Goal: Task Accomplishment & Management: Manage account settings

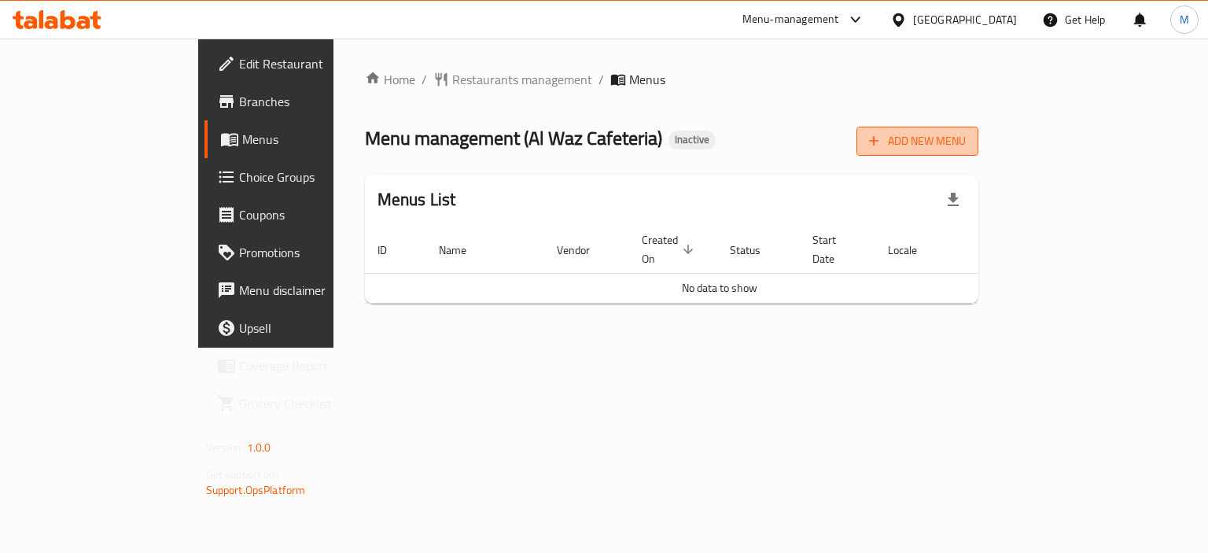
click at [966, 138] on span "Add New Menu" at bounding box center [917, 141] width 97 height 20
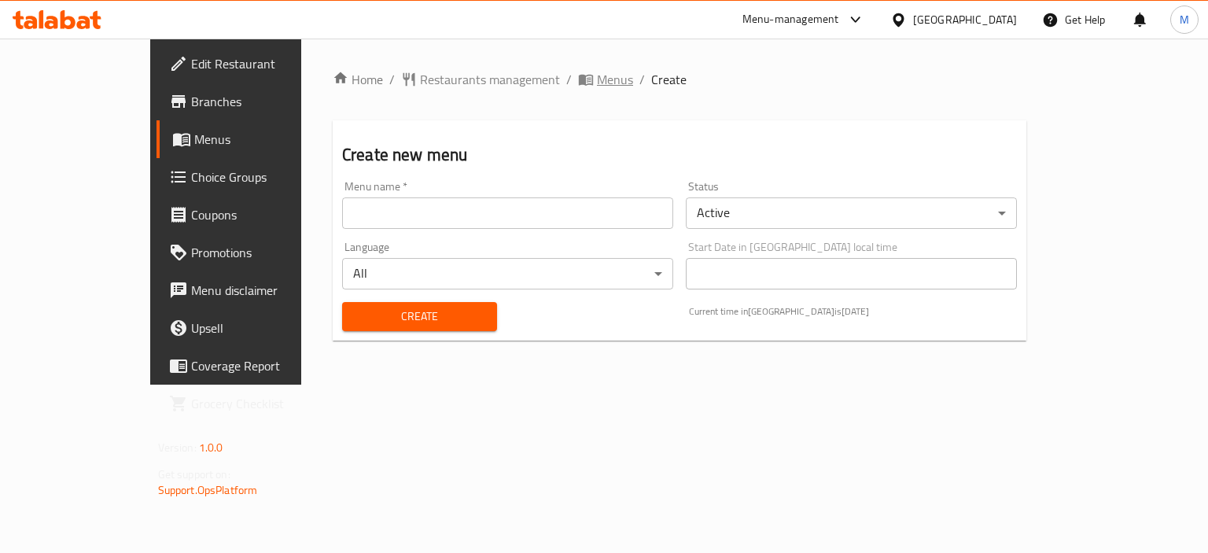
click at [597, 83] on span "Menus" at bounding box center [615, 79] width 36 height 19
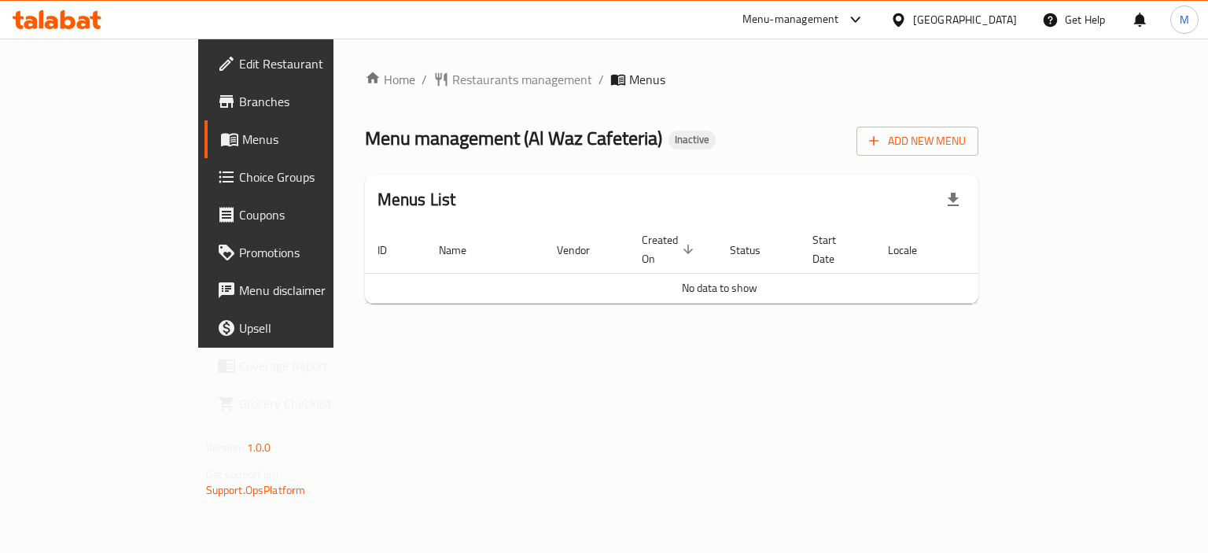
click at [850, 24] on icon at bounding box center [855, 19] width 19 height 19
click at [452, 89] on span "Restaurants management" at bounding box center [522, 79] width 140 height 19
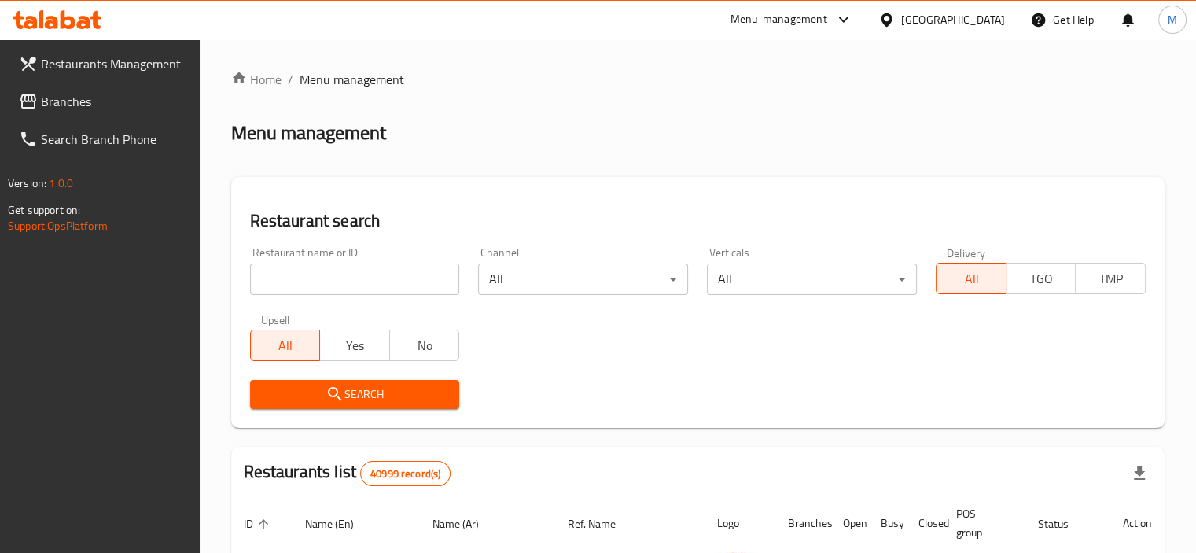
click at [403, 297] on div "Restaurant name or ID Restaurant name or ID" at bounding box center [355, 270] width 229 height 67
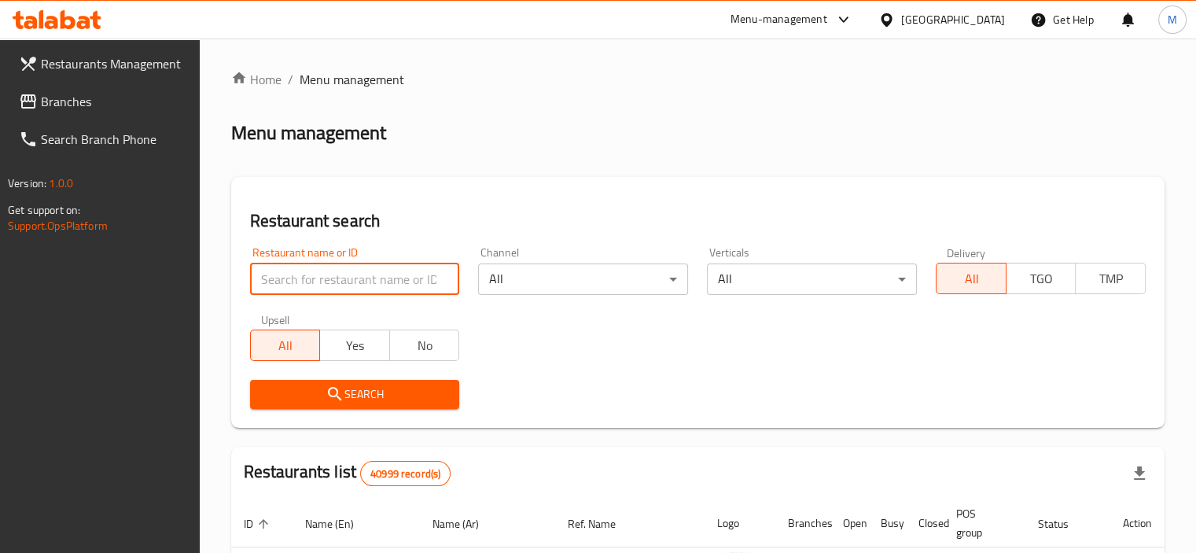
click at [407, 270] on input "search" at bounding box center [355, 278] width 210 height 31
paste input "Kufta & Tarb"
type input "Kufta & Tarb"
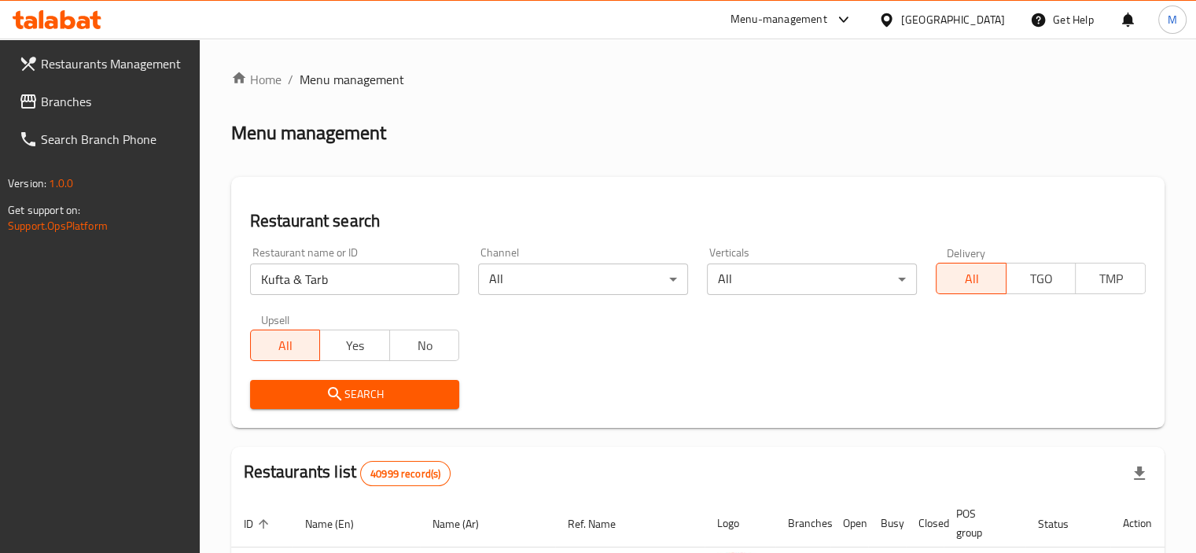
click at [394, 386] on span "Search" at bounding box center [355, 394] width 185 height 20
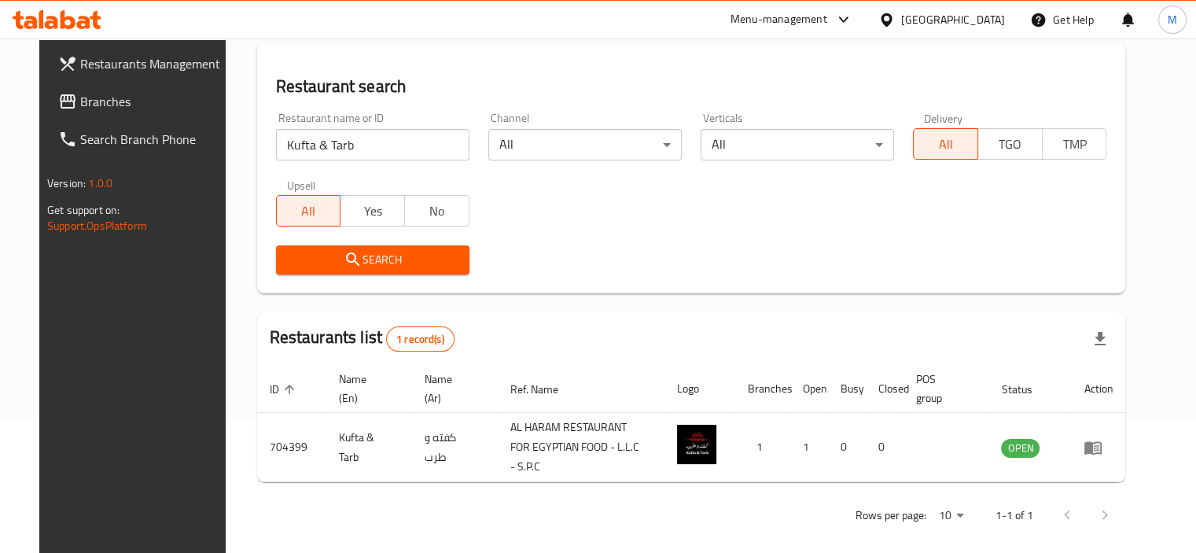
scroll to position [135, 0]
click at [791, 30] on div "Menu-management" at bounding box center [792, 20] width 148 height 38
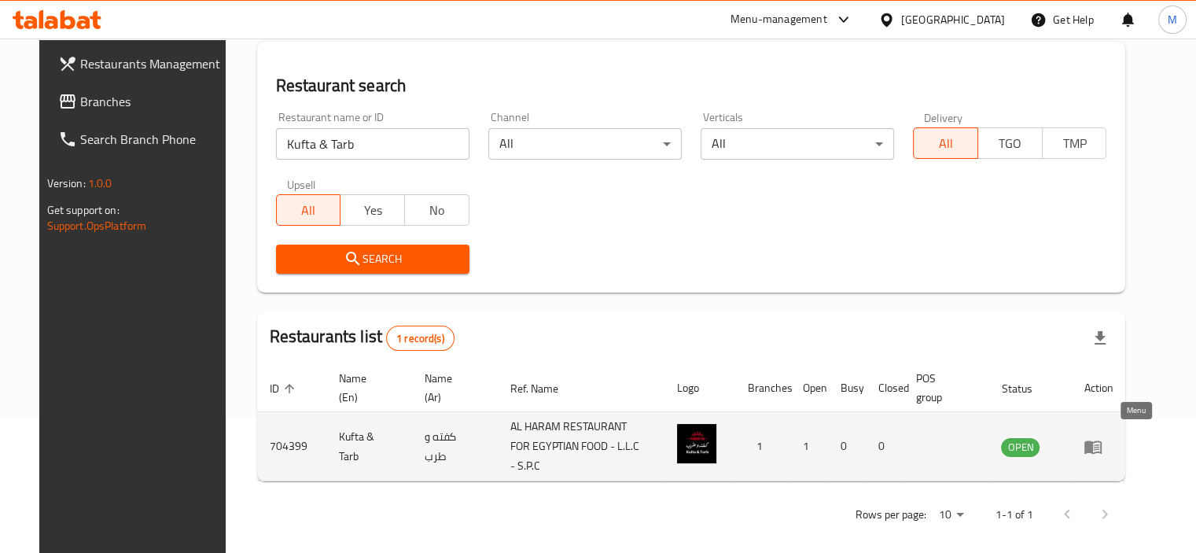
click at [1102, 437] on icon "enhanced table" at bounding box center [1092, 446] width 19 height 19
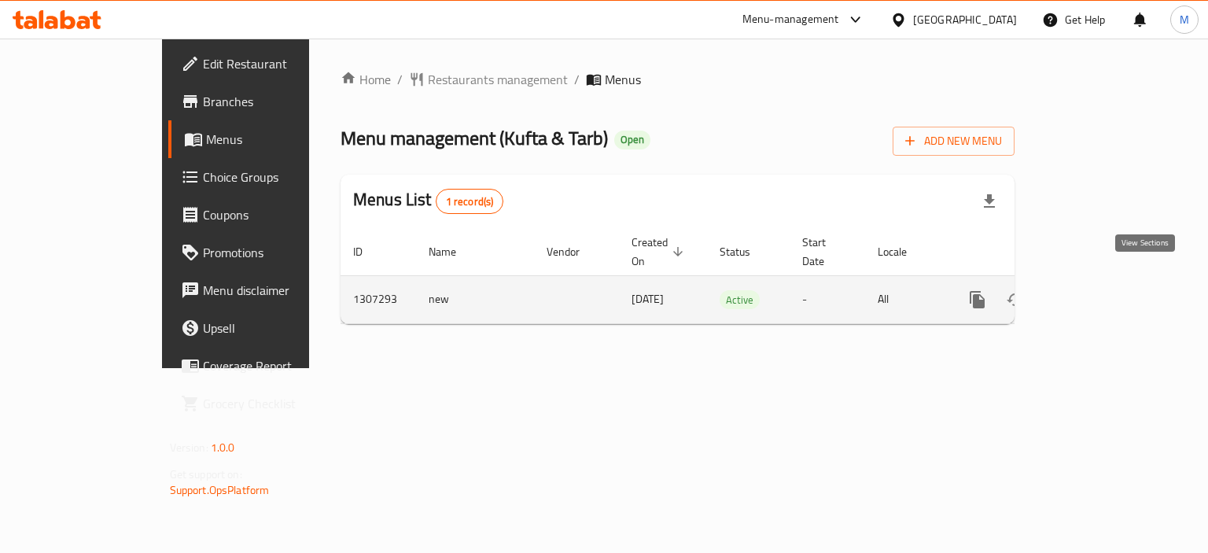
click at [1100, 290] on icon "enhanced table" at bounding box center [1090, 299] width 19 height 19
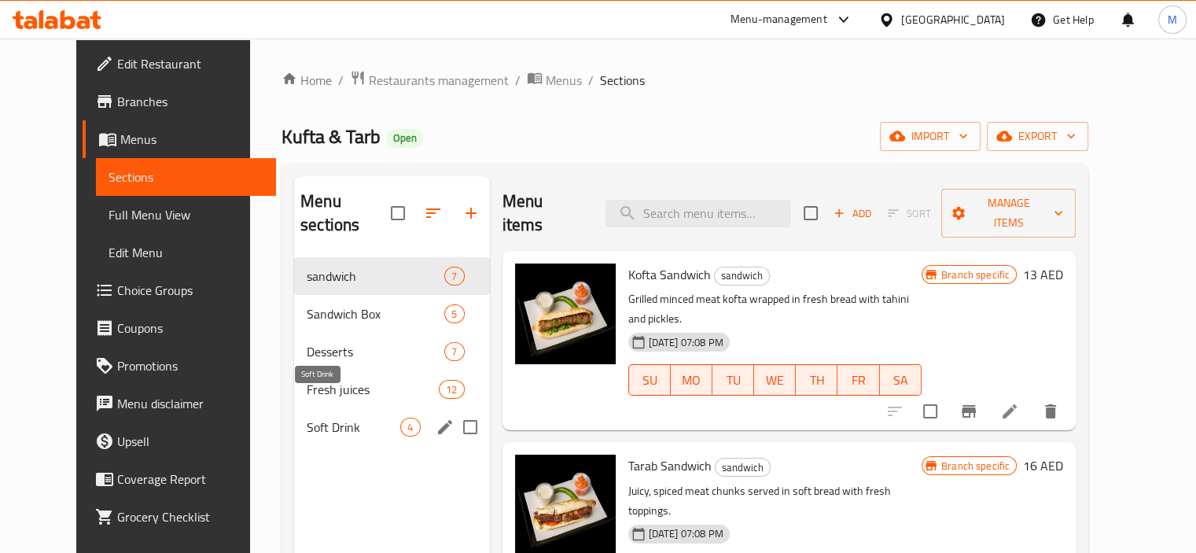
click at [307, 418] on span "Soft Drink" at bounding box center [354, 427] width 94 height 19
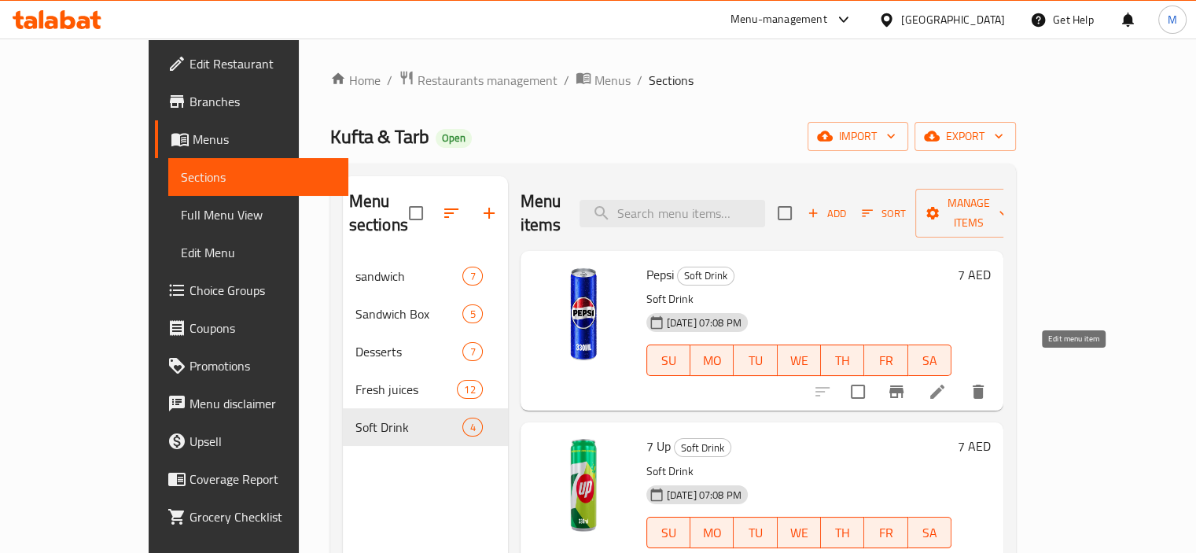
click at [947, 382] on icon at bounding box center [937, 391] width 19 height 19
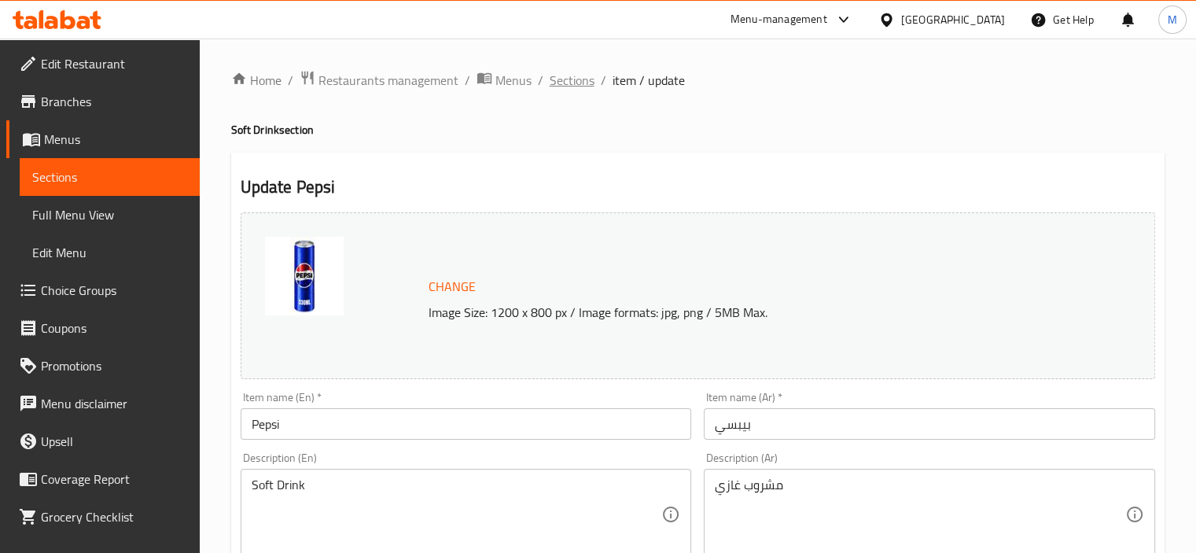
click at [576, 86] on span "Sections" at bounding box center [572, 80] width 45 height 19
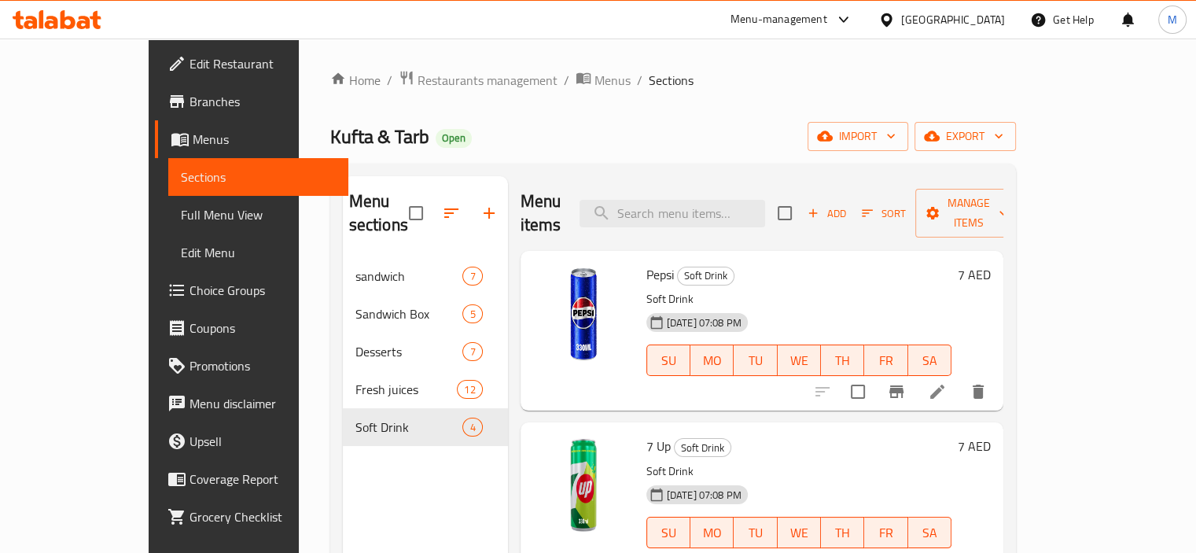
click at [181, 210] on span "Full Menu View" at bounding box center [258, 214] width 155 height 19
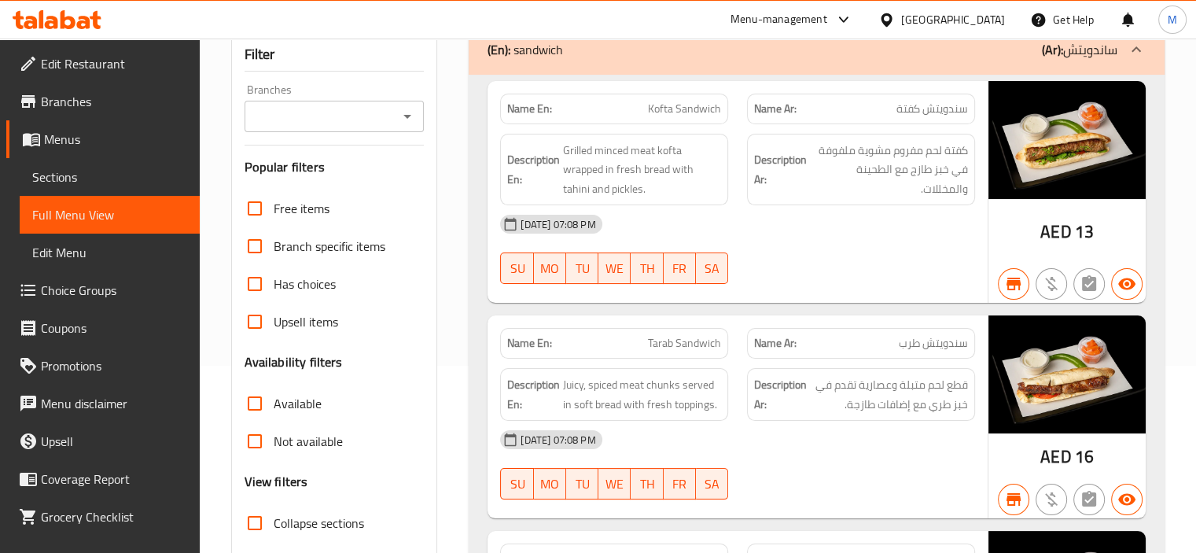
scroll to position [181, 0]
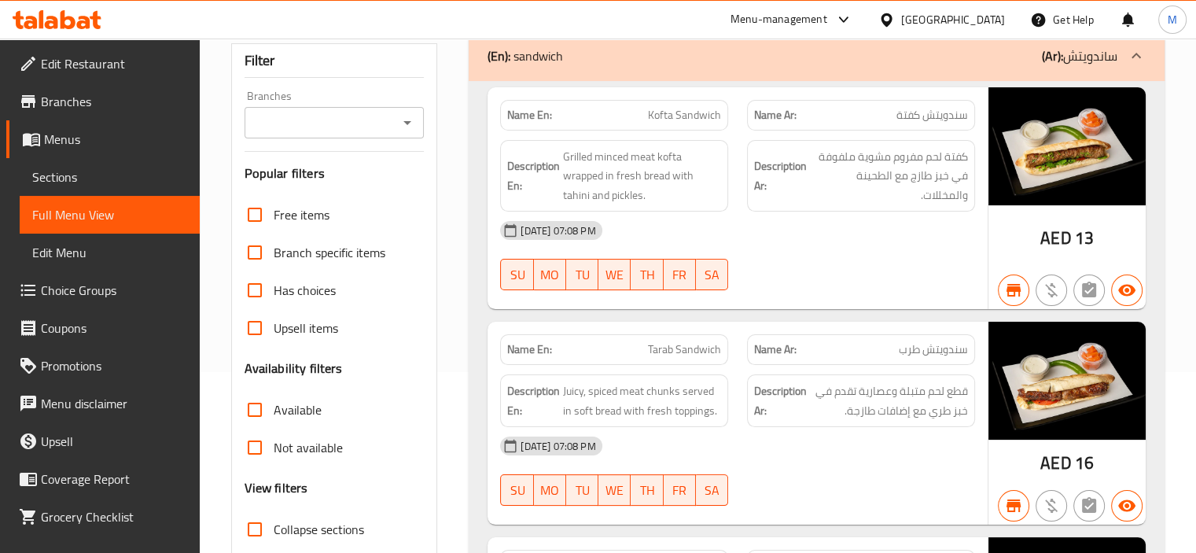
click at [97, 168] on span "Sections" at bounding box center [109, 176] width 155 height 19
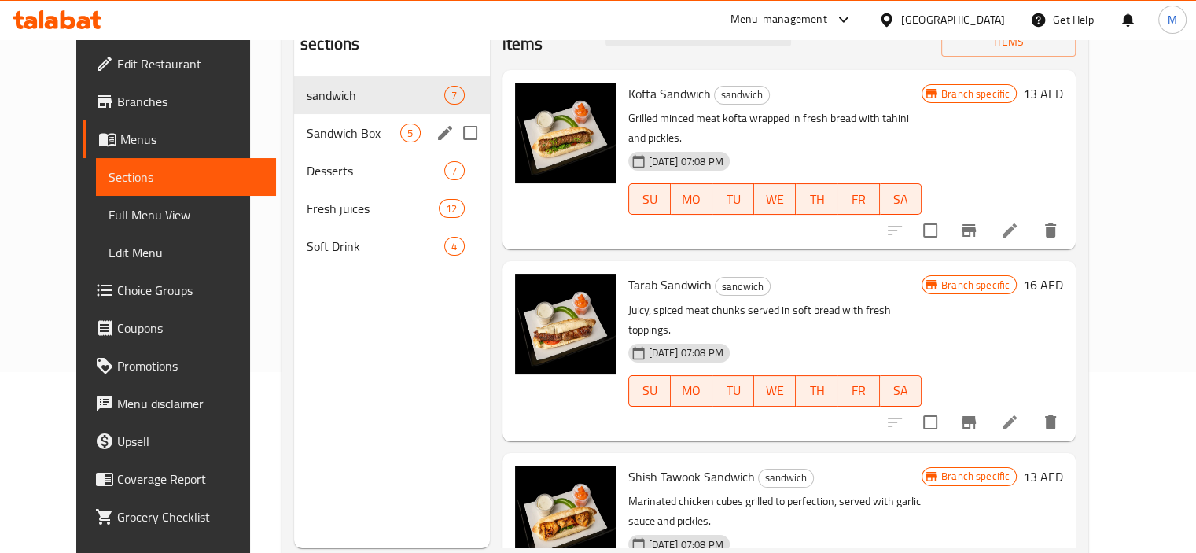
click at [328, 120] on div "Sandwich Box 5" at bounding box center [392, 133] width 196 height 38
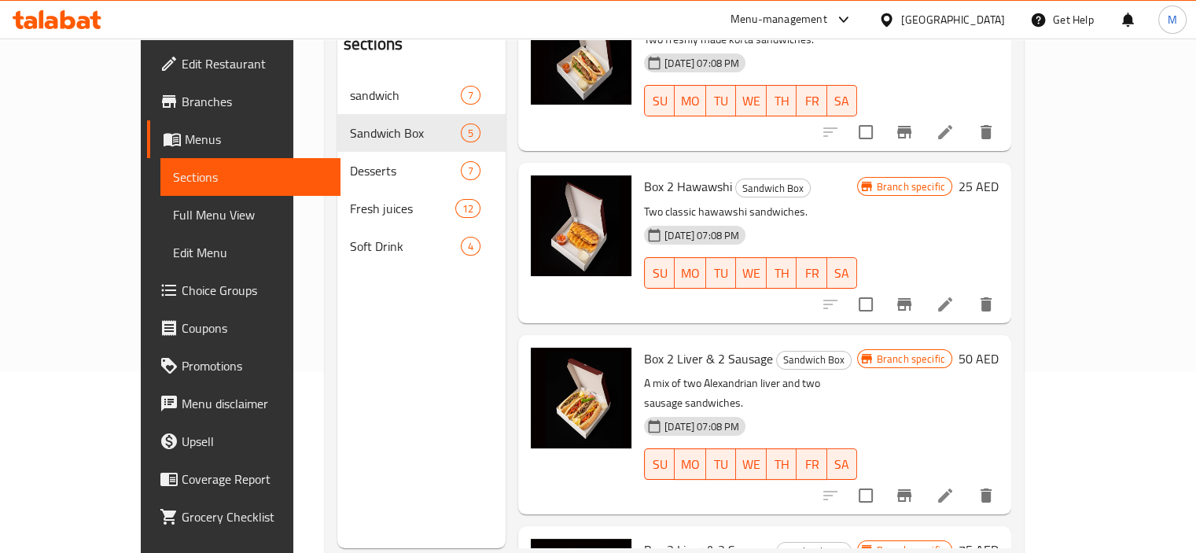
scroll to position [236, 0]
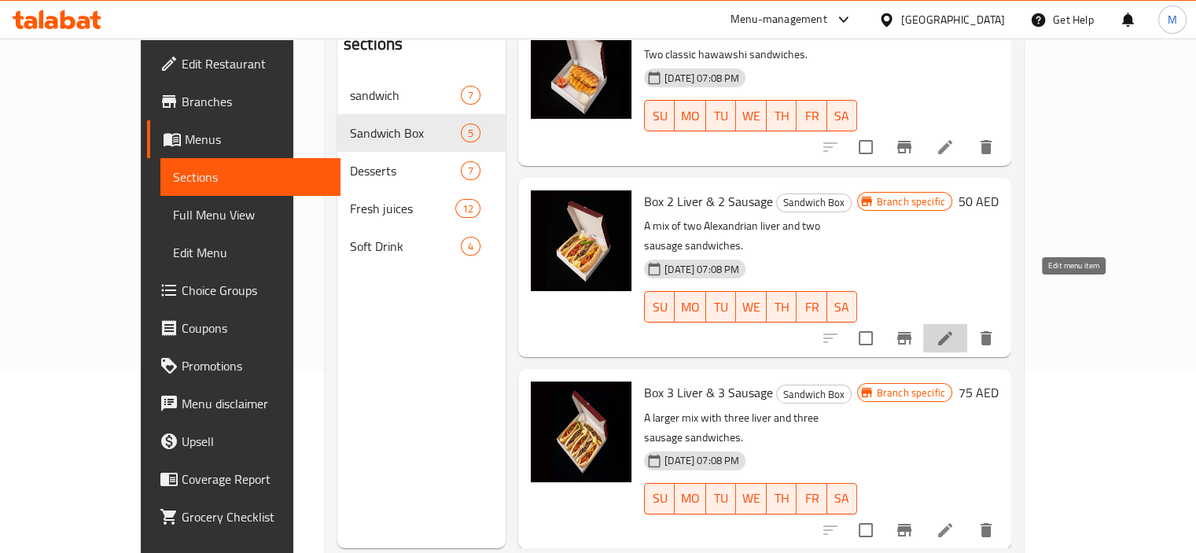
click at [955, 329] on icon at bounding box center [945, 338] width 19 height 19
